Goal: Task Accomplishment & Management: Manage account settings

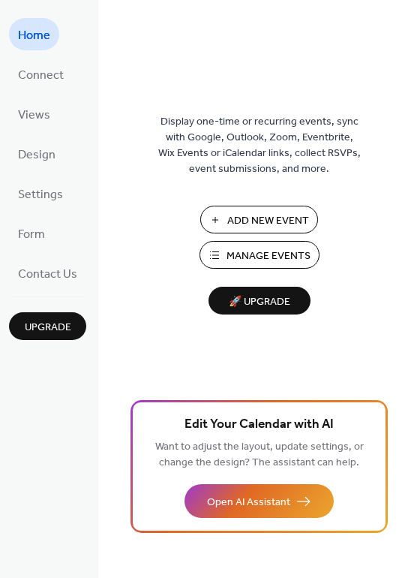
click at [243, 251] on span "Manage Events" at bounding box center [269, 256] width 84 height 16
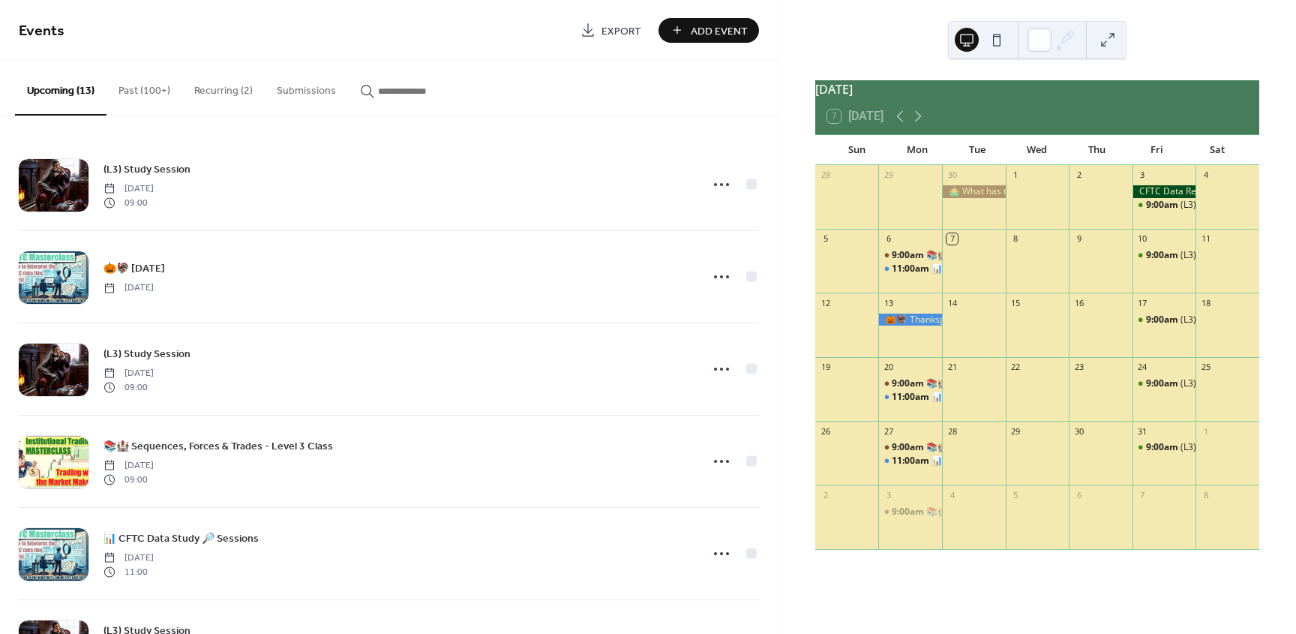
click at [132, 88] on button "Past (100+)" at bounding box center [145, 87] width 76 height 53
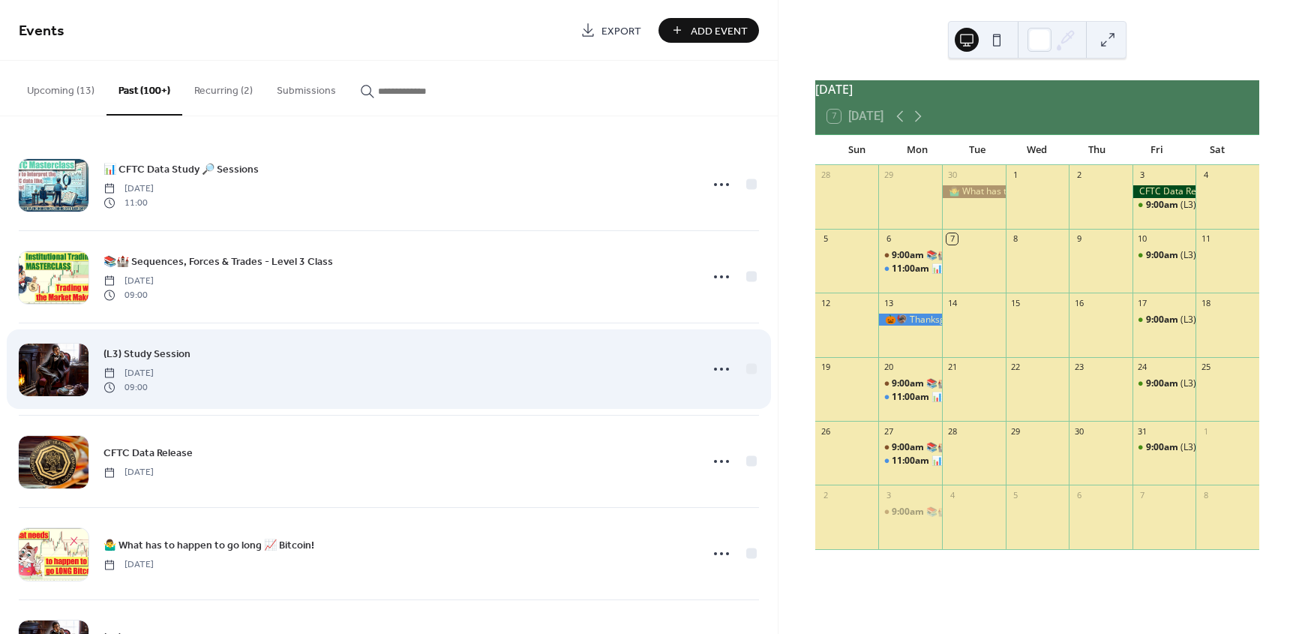
click at [176, 353] on span "(L3) Study Session" at bounding box center [147, 355] width 87 height 16
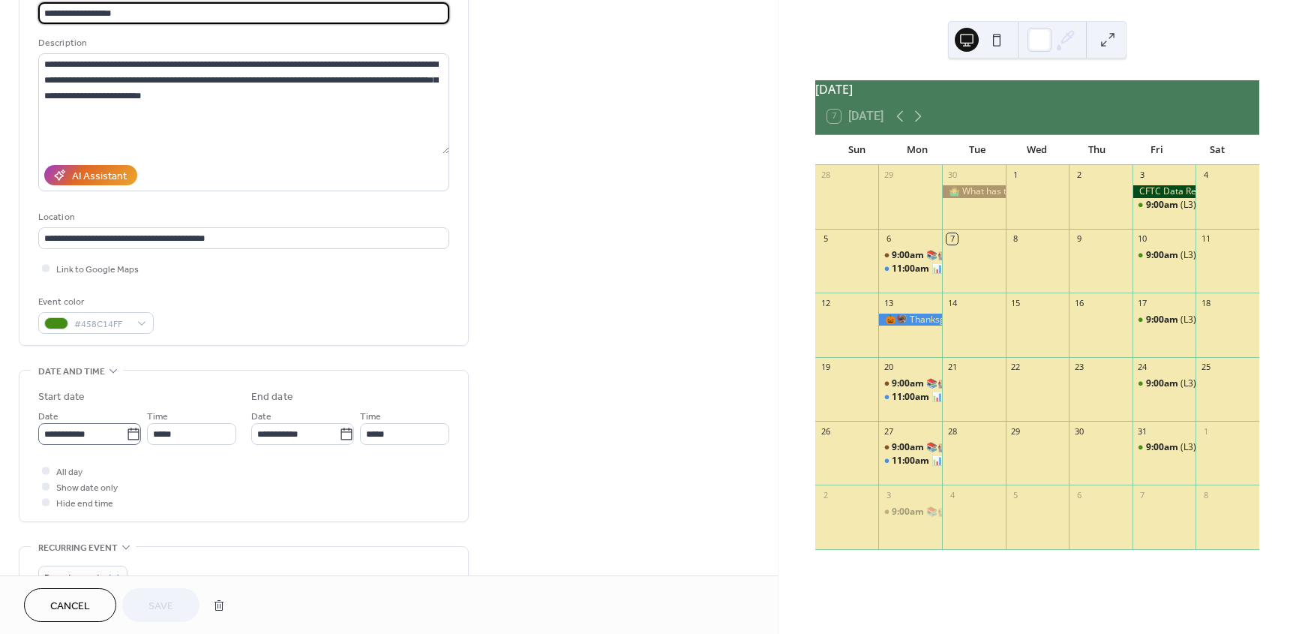
scroll to position [135, 0]
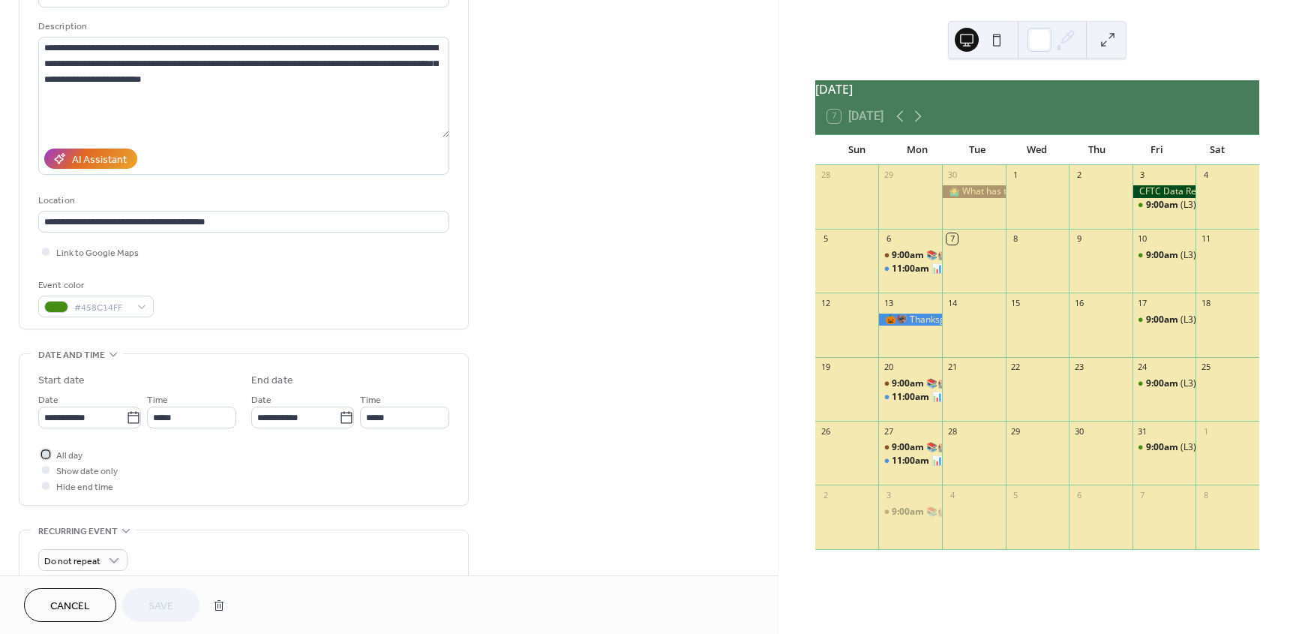
click at [46, 458] on div at bounding box center [46, 454] width 8 height 8
click at [152, 601] on span "Save" at bounding box center [161, 607] width 25 height 16
